Goal: Information Seeking & Learning: Learn about a topic

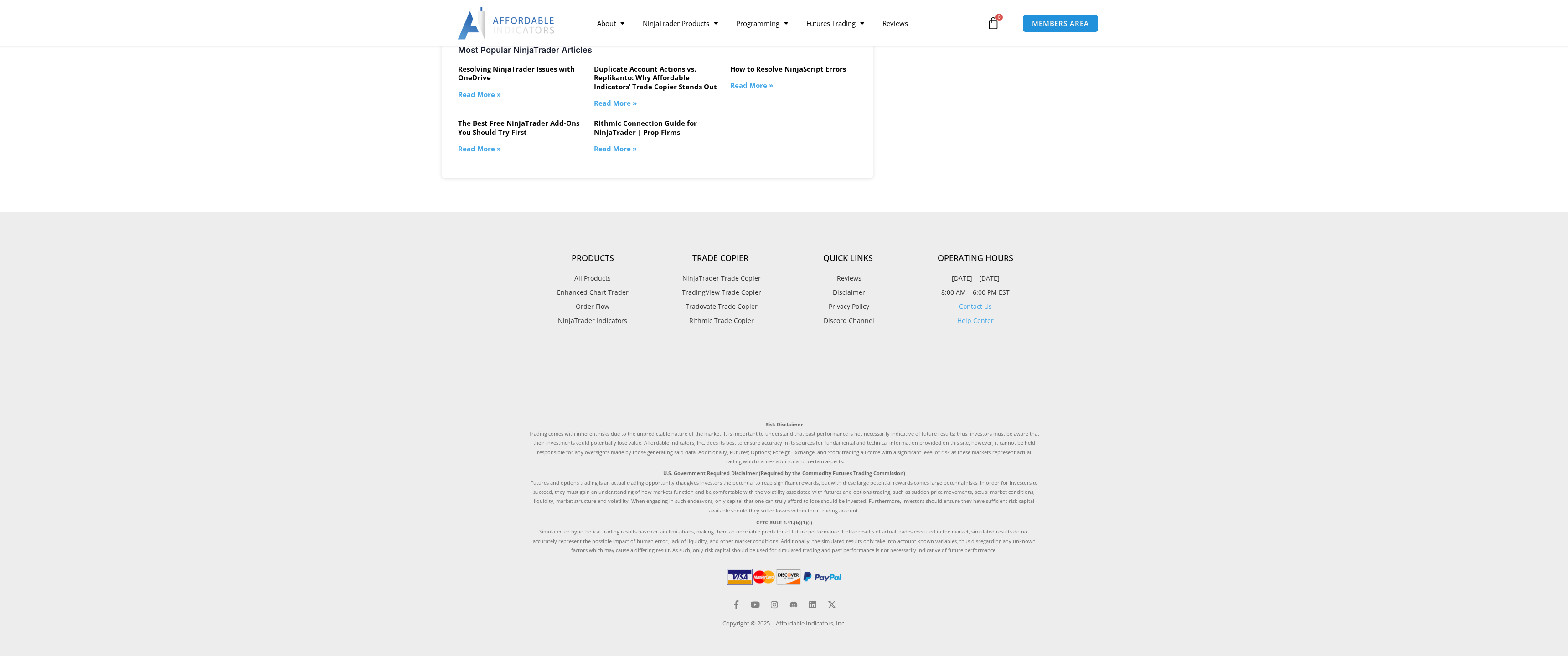
scroll to position [1097, 0]
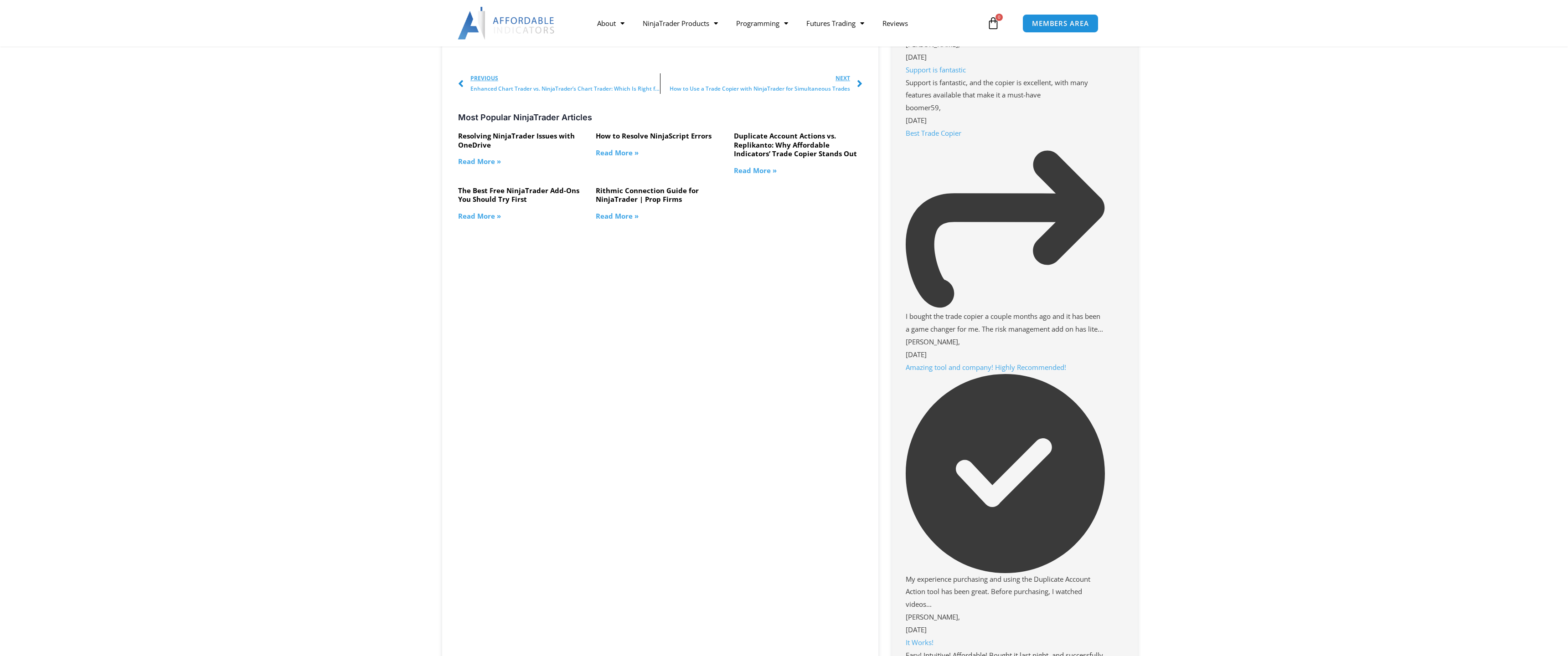
scroll to position [1146, 0]
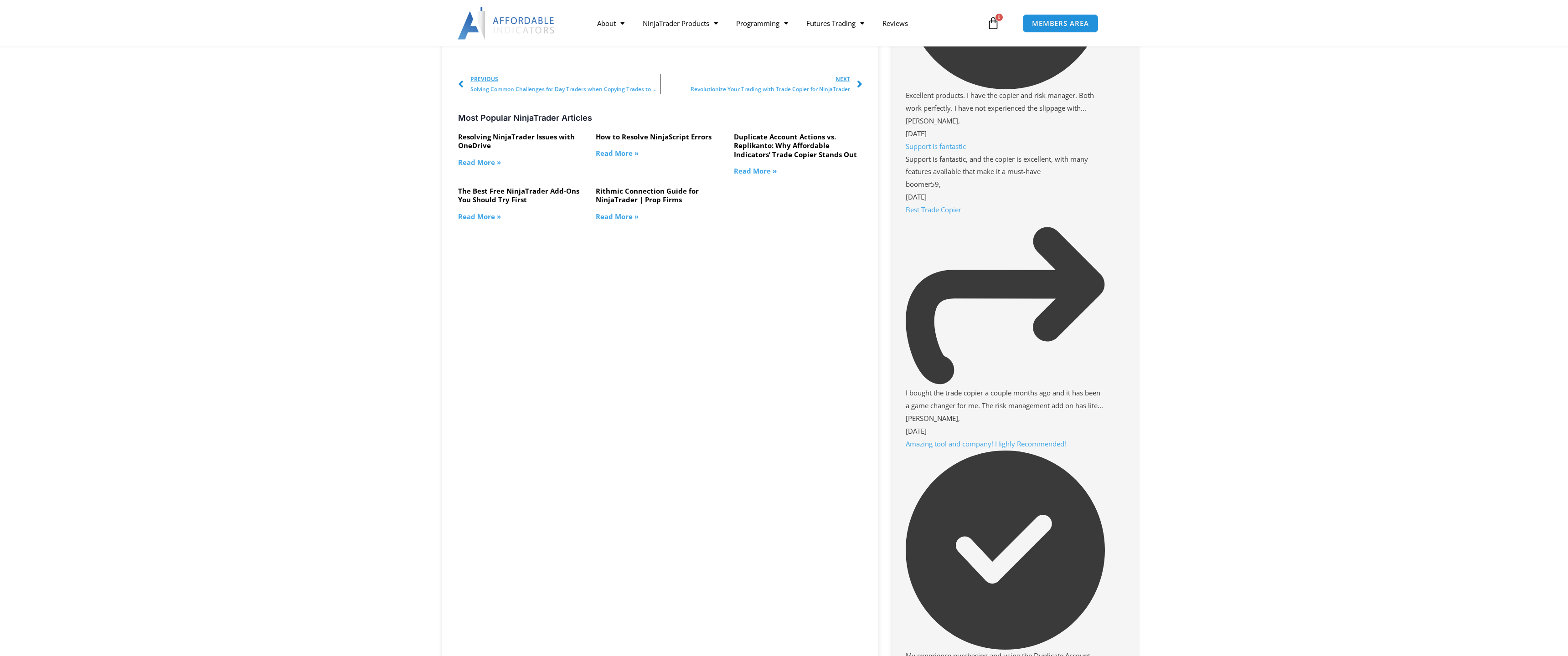
scroll to position [1070, 0]
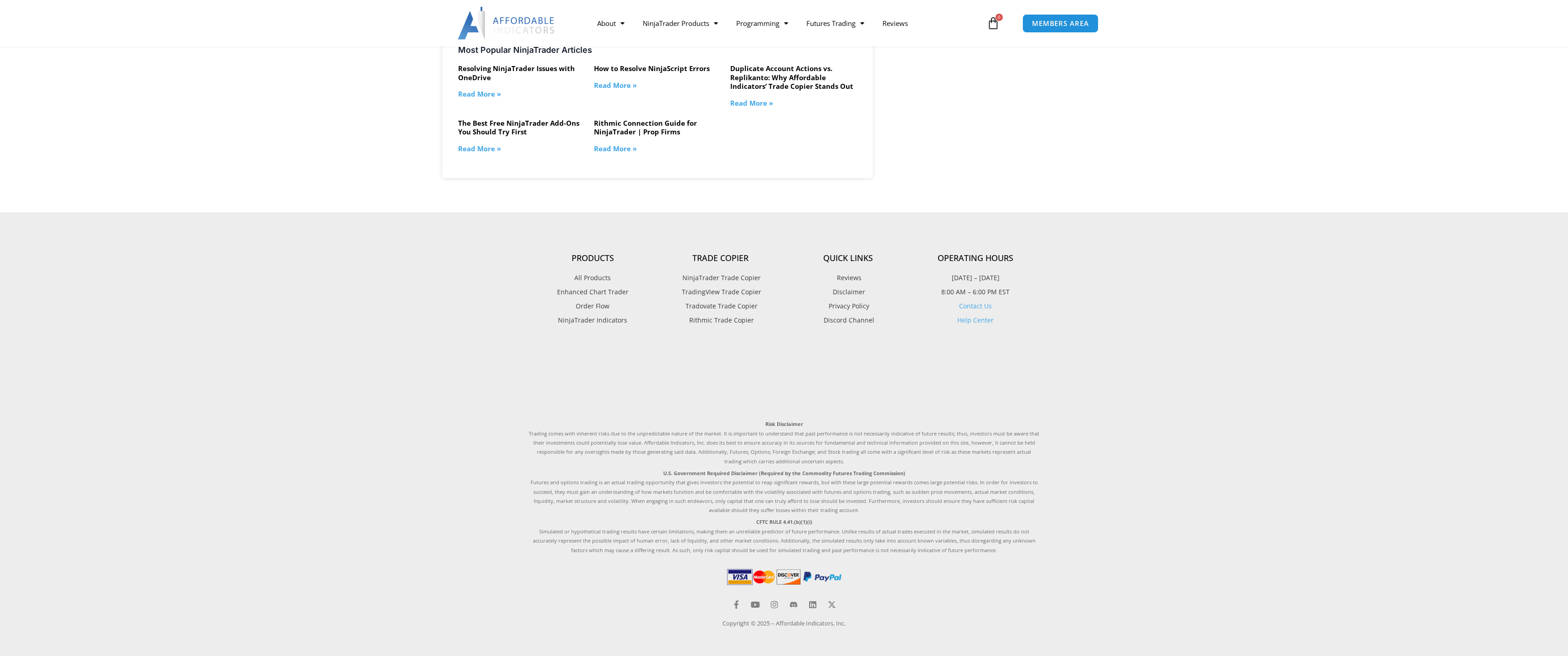
scroll to position [1824, 0]
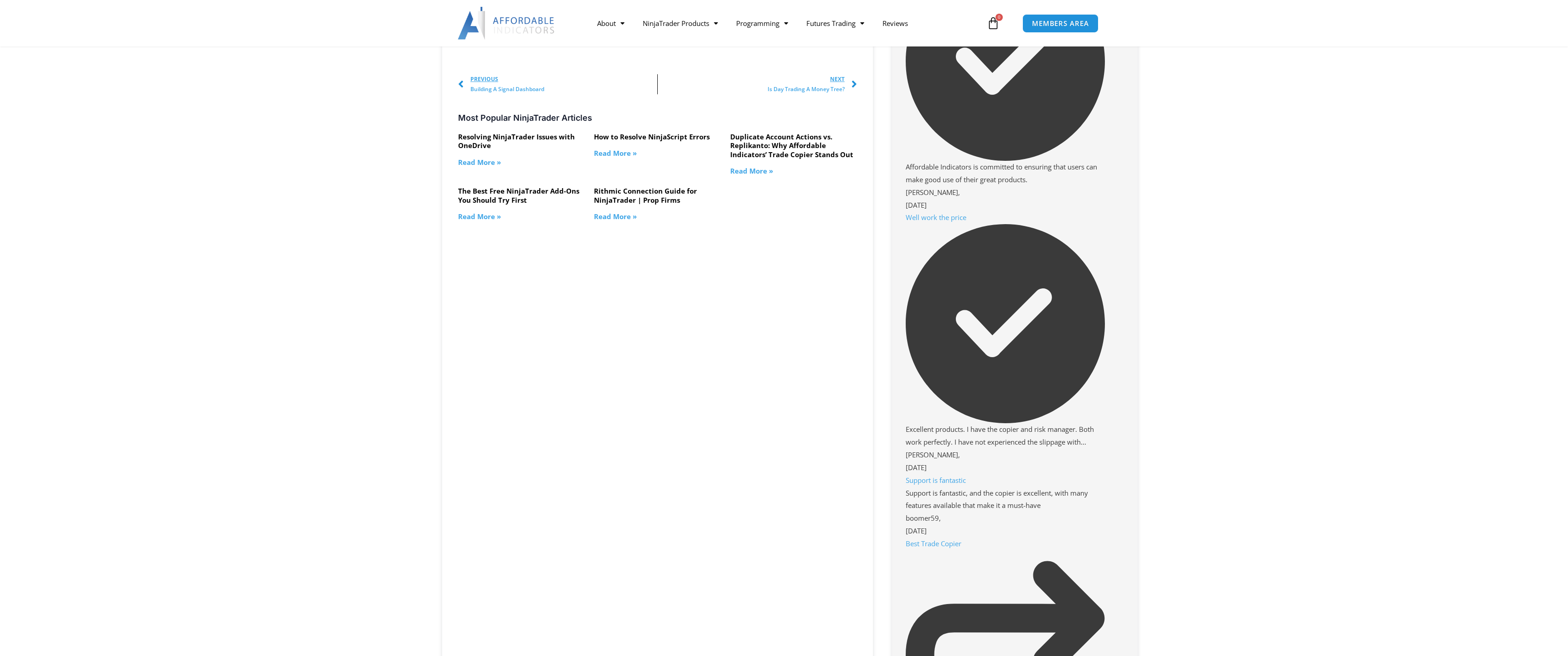
scroll to position [736, 0]
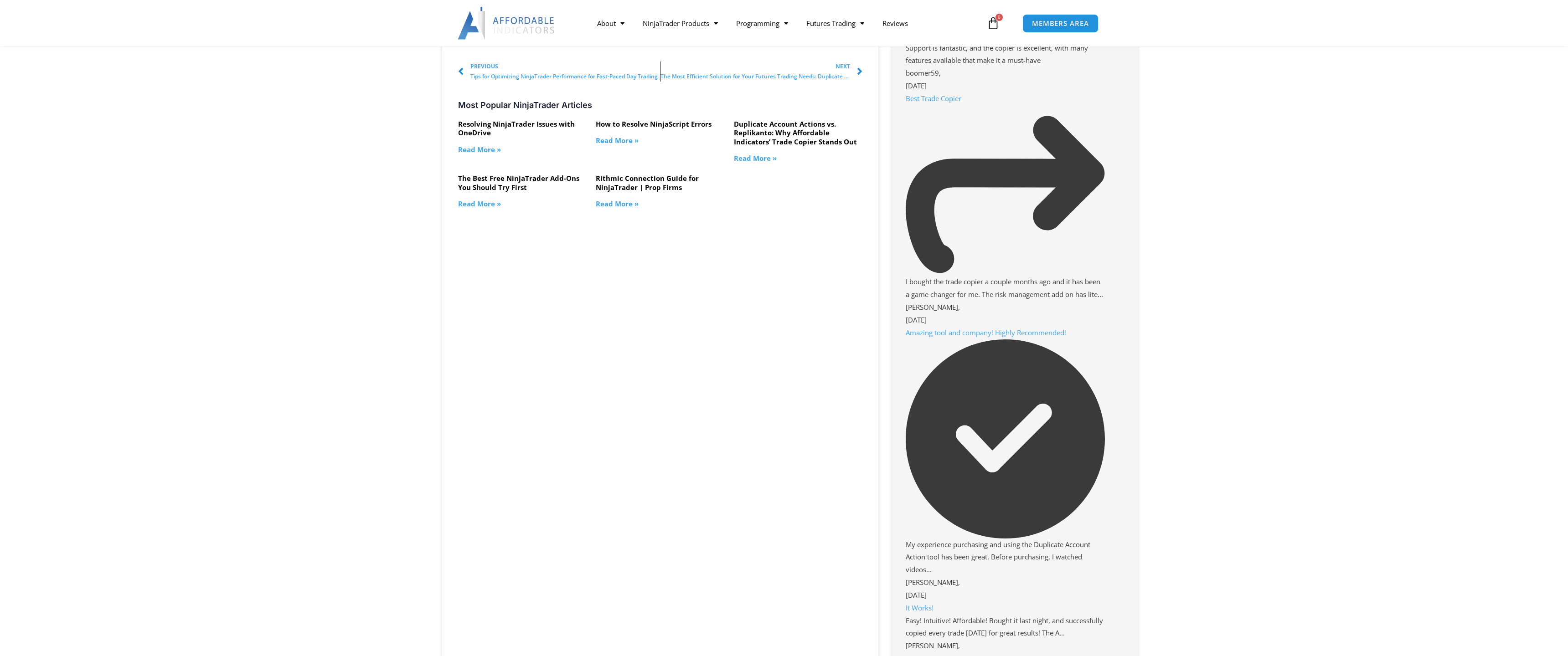
scroll to position [1181, 0]
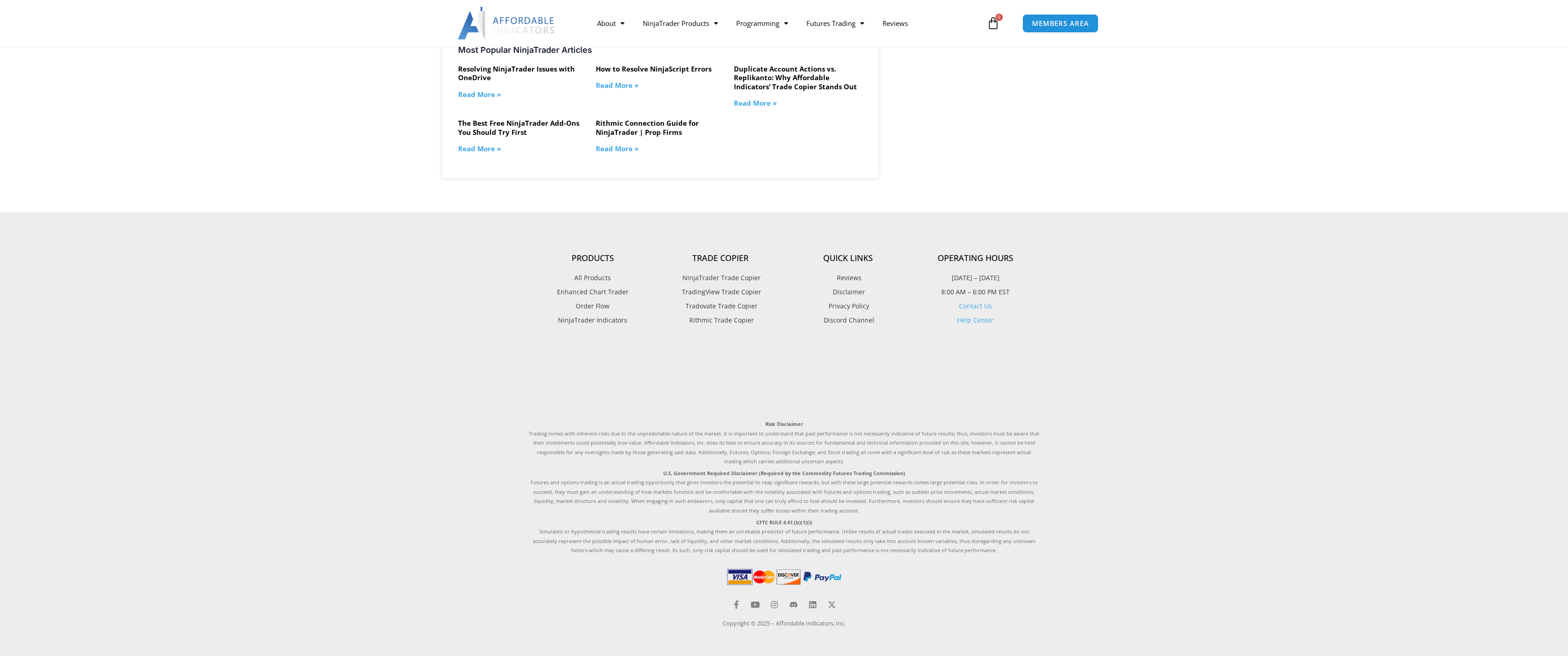
scroll to position [1488, 0]
